Goal: Check status: Check status

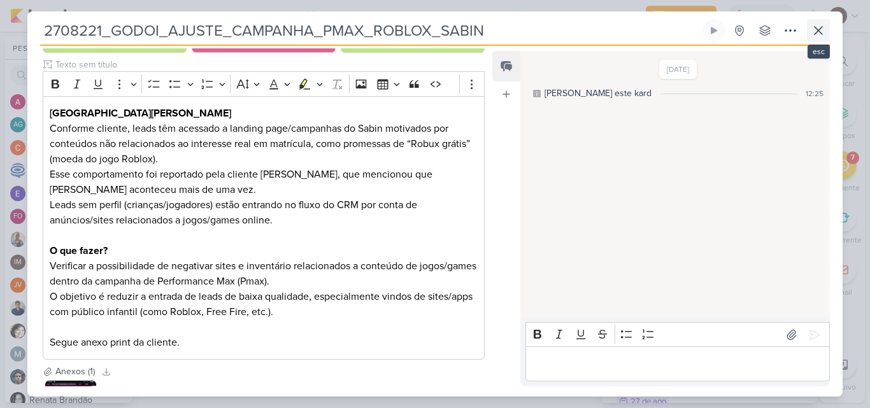
scroll to position [187, 0]
click at [824, 29] on icon at bounding box center [817, 30] width 15 height 15
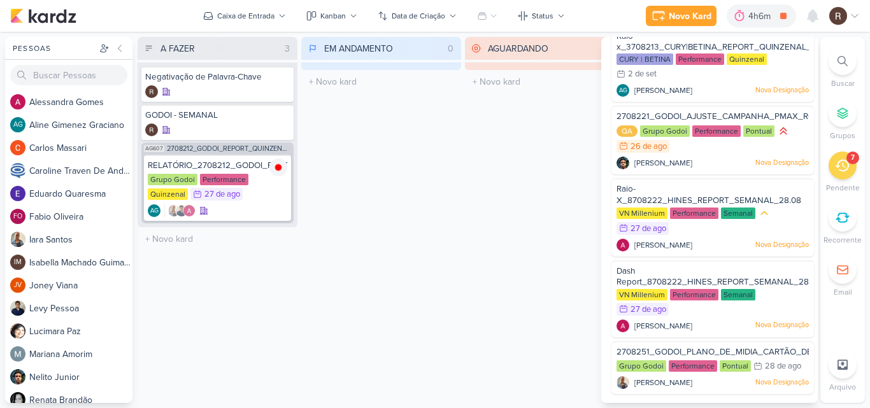
click at [449, 222] on div "EM ANDAMENTO 0 Mover Para Esquerda Mover Para Direita [GEOGRAPHIC_DATA] O títul…" at bounding box center [381, 220] width 160 height 366
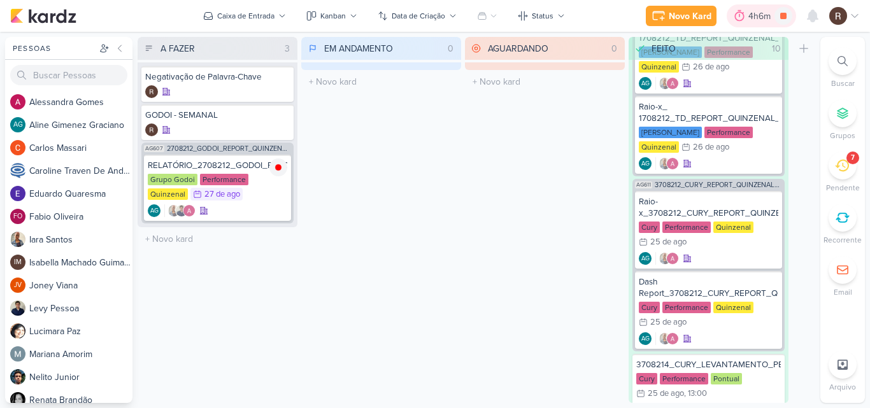
click at [749, 20] on div "4h6m" at bounding box center [761, 16] width 26 height 13
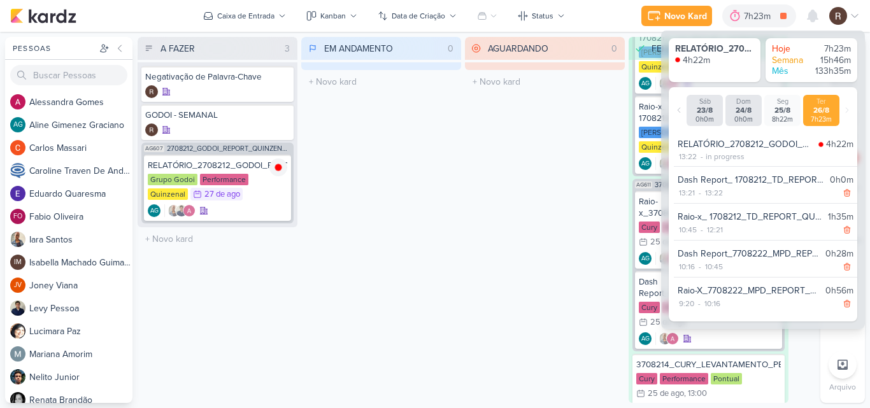
click at [466, 223] on div "AGUARDANDO 0 Mover Para Esquerda Mover Para Direita [GEOGRAPHIC_DATA] O título …" at bounding box center [545, 220] width 160 height 366
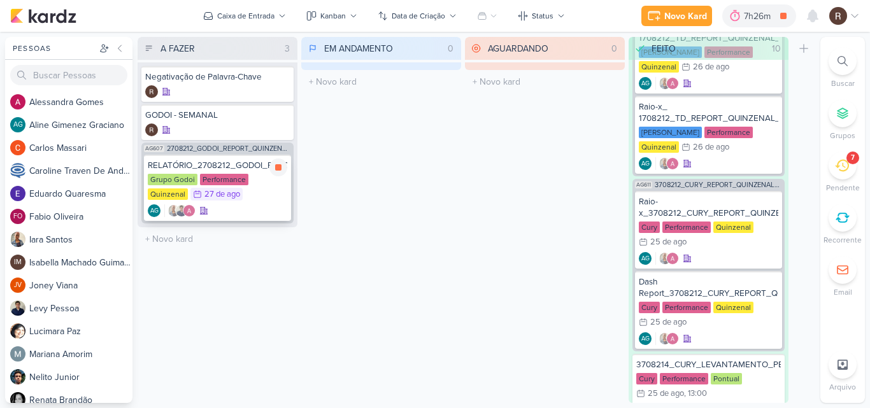
click at [209, 170] on div "RELATÓRIO_2708212_GODOI_REPORT_QUINZENAL_28.08" at bounding box center [217, 165] width 139 height 11
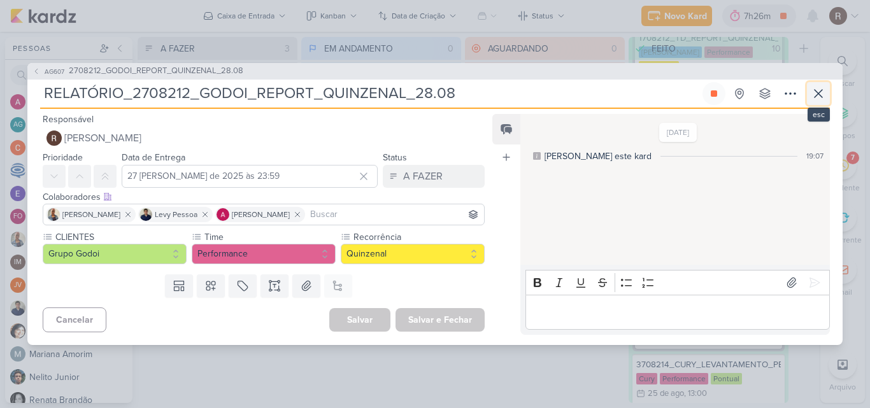
click at [814, 92] on icon at bounding box center [817, 93] width 15 height 15
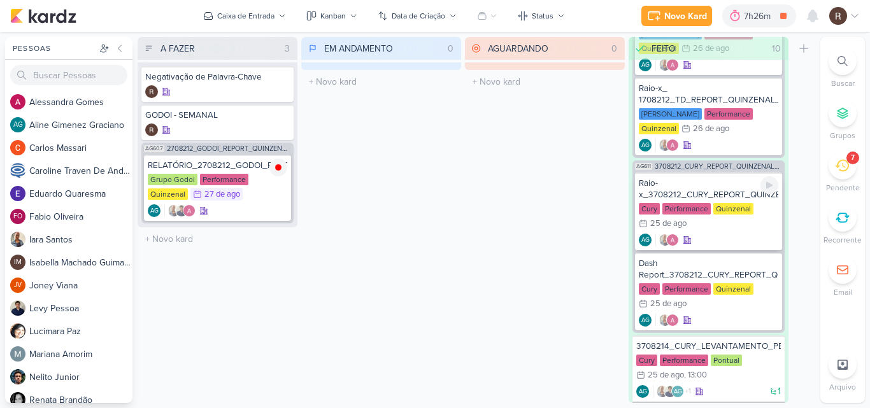
scroll to position [382, 0]
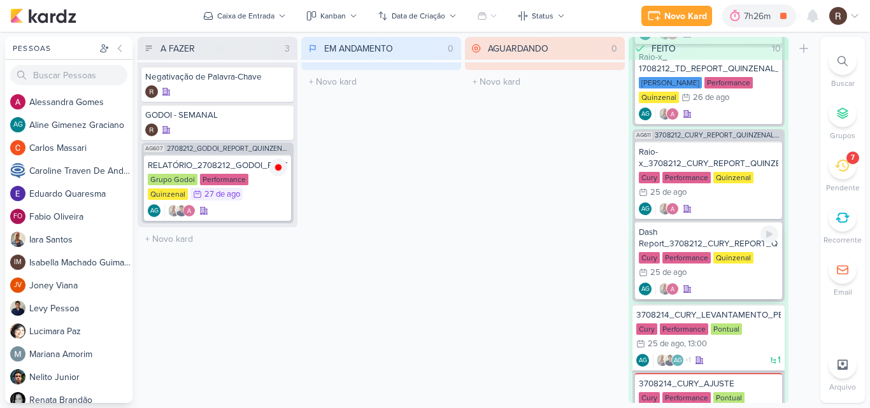
click at [726, 246] on div "Dash Report_3708212_CURY_REPORT_QUINZENAL_26.08" at bounding box center [707, 238] width 139 height 23
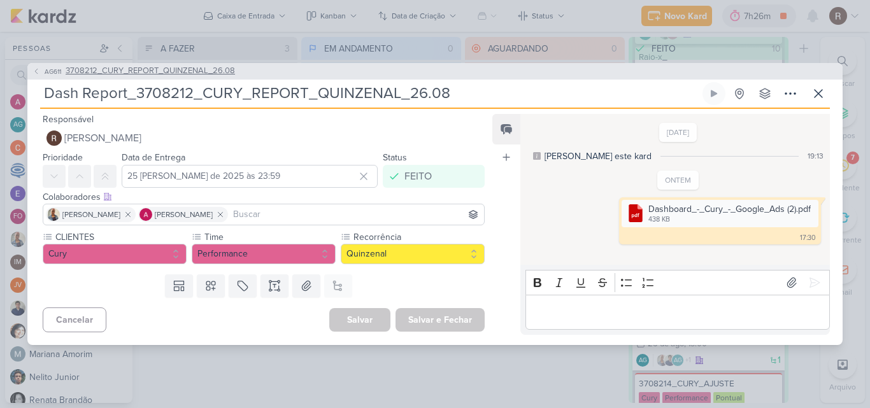
click at [194, 65] on span "3708212_CURY_REPORT_QUINZENAL_26.08" at bounding box center [150, 71] width 169 height 13
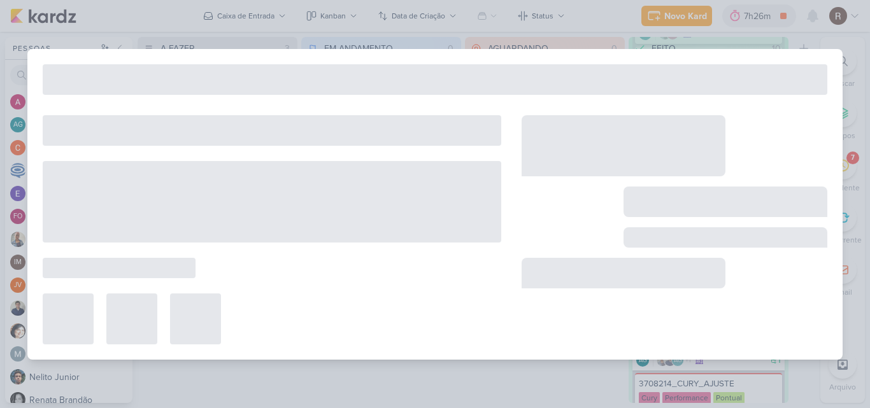
type input "3708212_CURY_REPORT_QUINZENAL_26.08"
type input "26 [PERSON_NAME] de 2025 às 14:00"
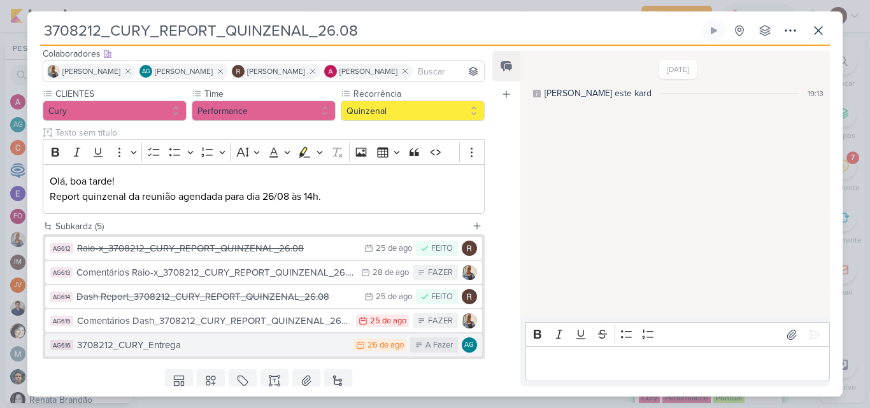
scroll to position [123, 0]
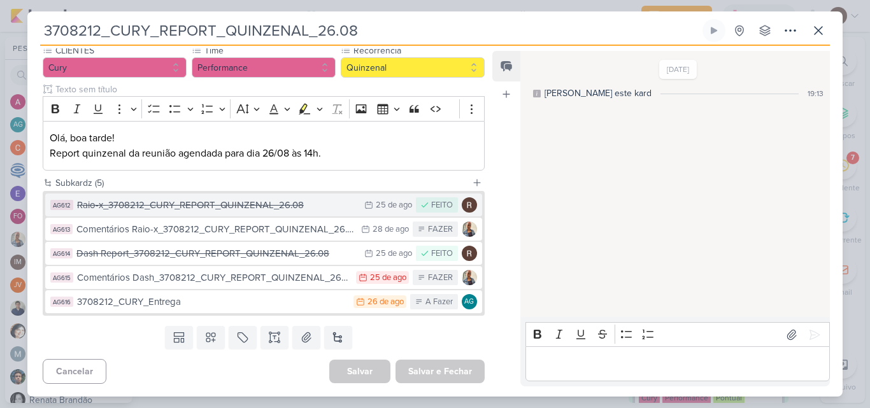
click at [298, 203] on div "Raio-x_3708212_CURY_REPORT_QUINZENAL_26.08" at bounding box center [217, 205] width 281 height 15
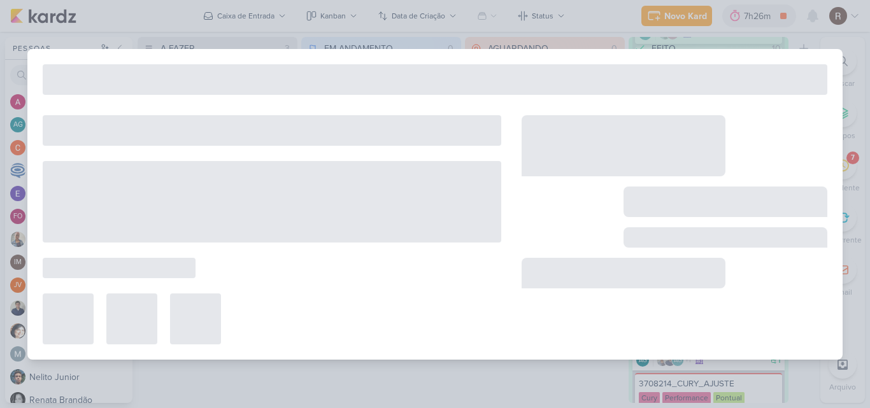
type input "Raio-x_3708212_CURY_REPORT_QUINZENAL_26.08"
type input "25 [PERSON_NAME] de 2025 às 23:59"
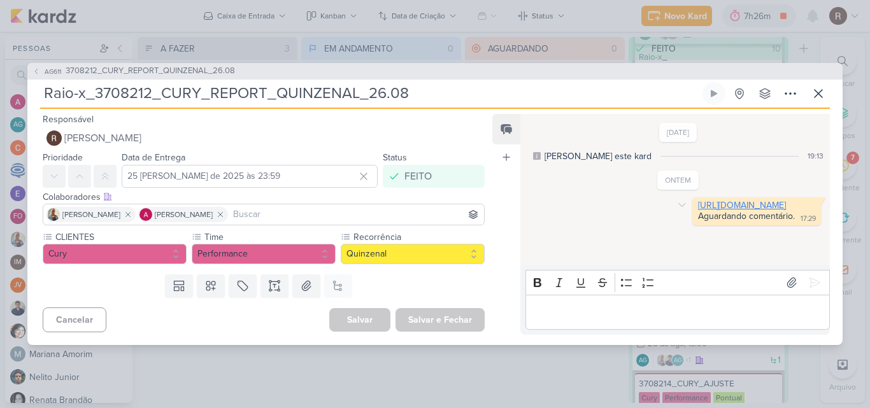
click at [698, 211] on link "[URL][DOMAIN_NAME]" at bounding box center [742, 205] width 88 height 11
click at [821, 91] on icon at bounding box center [817, 93] width 15 height 15
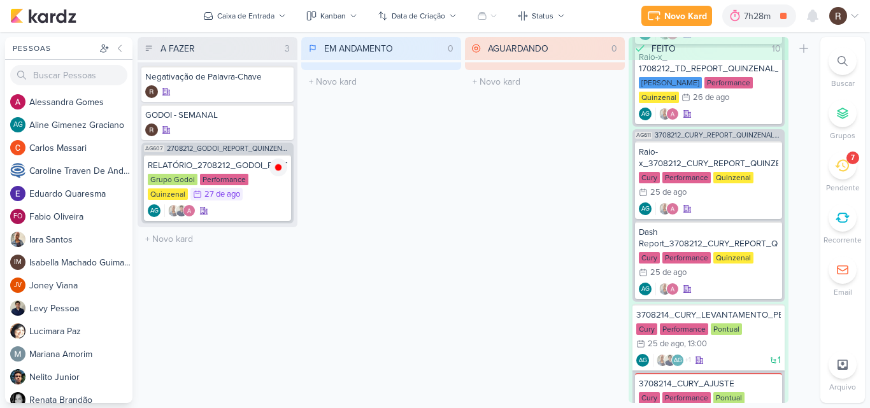
click at [842, 176] on div "7" at bounding box center [842, 166] width 28 height 28
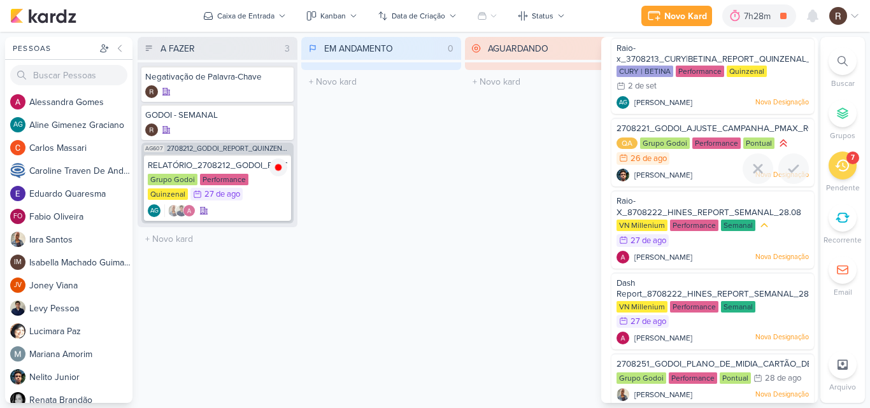
scroll to position [187, 0]
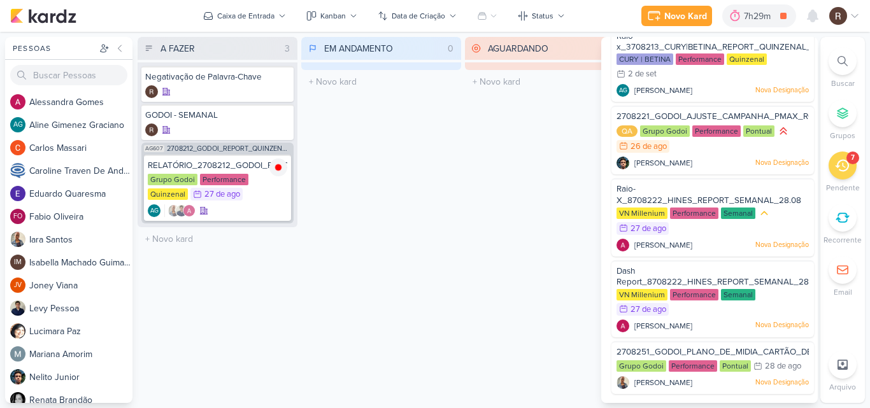
click at [491, 174] on div "AGUARDANDO 0 Mover Para Esquerda Mover Para Direita [GEOGRAPHIC_DATA] O título …" at bounding box center [545, 220] width 160 height 366
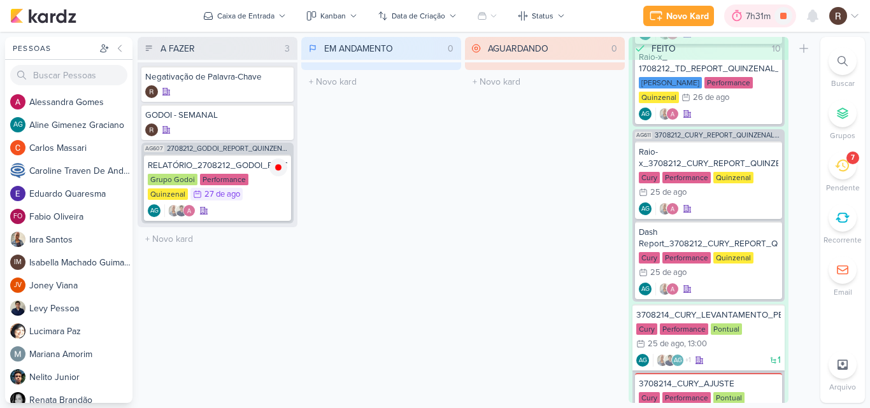
click at [751, 17] on div "7h31m" at bounding box center [759, 16] width 29 height 13
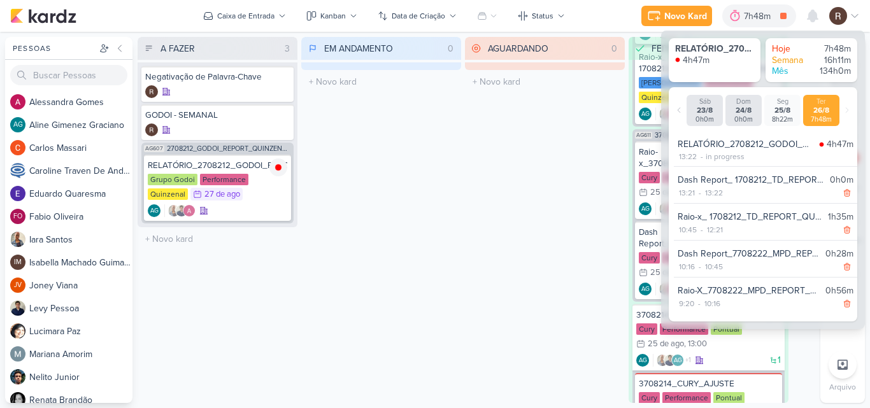
click at [525, 164] on div "AGUARDANDO 0 Mover Para Esquerda Mover Para Direita [GEOGRAPHIC_DATA] O título …" at bounding box center [545, 220] width 160 height 366
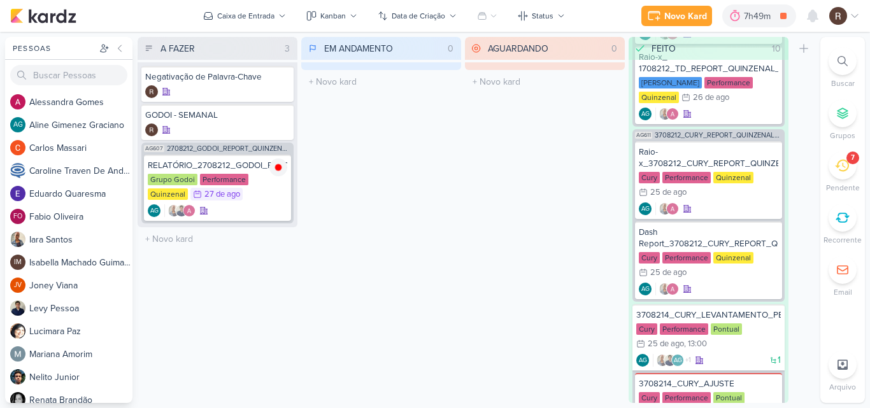
click at [841, 164] on icon at bounding box center [842, 166] width 14 height 14
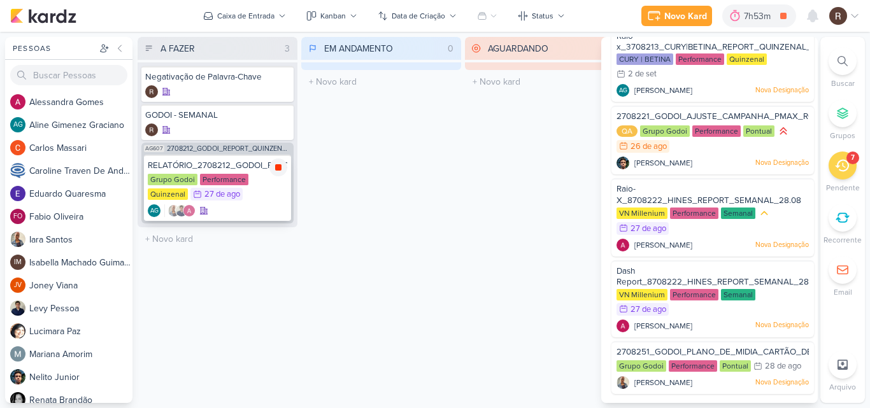
click at [278, 165] on icon at bounding box center [278, 167] width 6 height 6
click at [765, 13] on div "7h53m" at bounding box center [776, 16] width 31 height 13
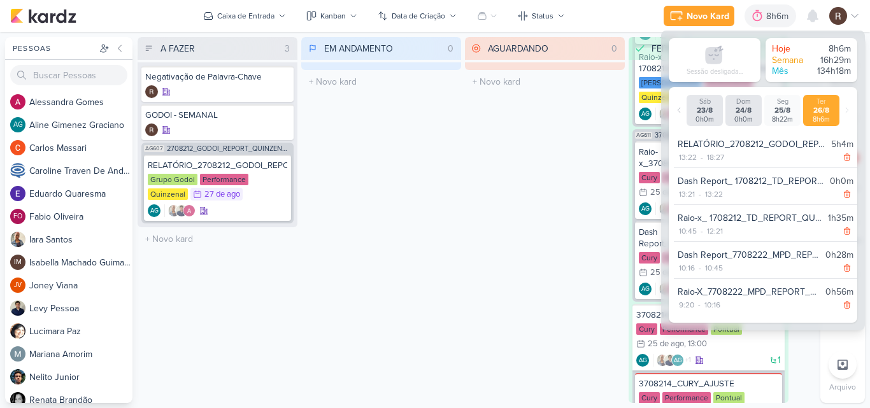
click at [505, 183] on div "AGUARDANDO 0 Mover Para Esquerda Mover Para Direita [GEOGRAPHIC_DATA] O título …" at bounding box center [545, 220] width 160 height 366
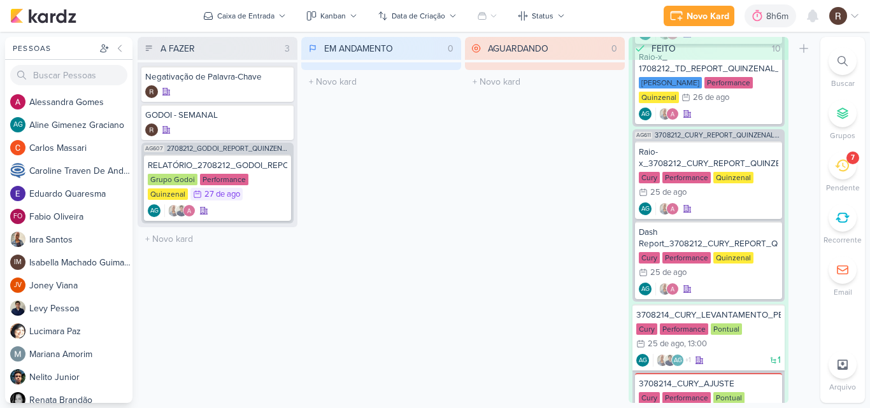
click at [833, 169] on div "7" at bounding box center [842, 166] width 28 height 28
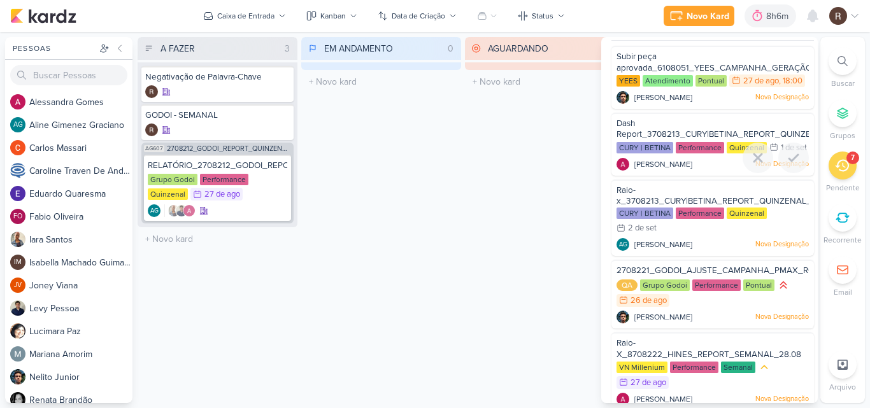
scroll to position [0, 0]
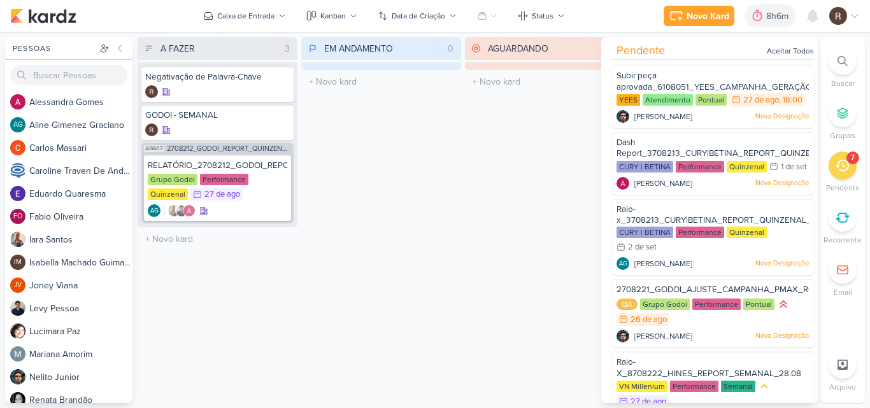
click at [452, 185] on div "EM ANDAMENTO 0 Mover Para Esquerda Mover Para Direita [GEOGRAPHIC_DATA] O títul…" at bounding box center [381, 220] width 160 height 366
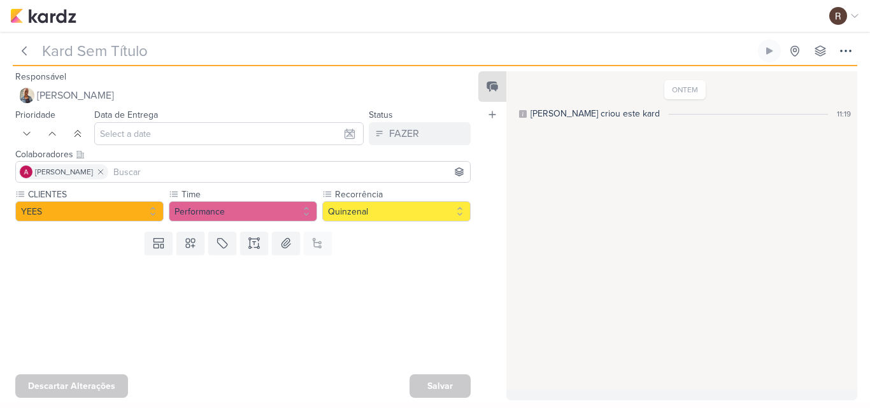
type input "Comentários Dash_6708221_YEES_REPORT_QUINZENAL_MARKETING_26.08"
type input "[DATE] 23:59"
